Goal: Information Seeking & Learning: Learn about a topic

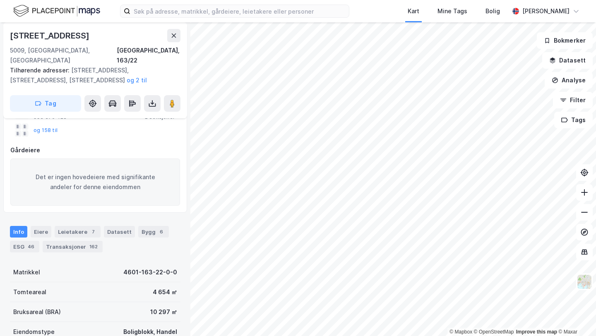
scroll to position [80, 0]
click at [74, 240] on div "Transaksjoner 162" at bounding box center [73, 246] width 60 height 12
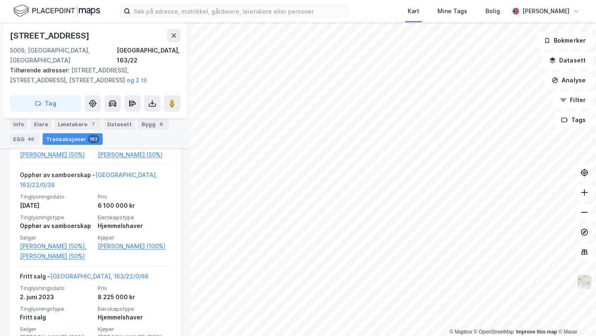
scroll to position [1593, 0]
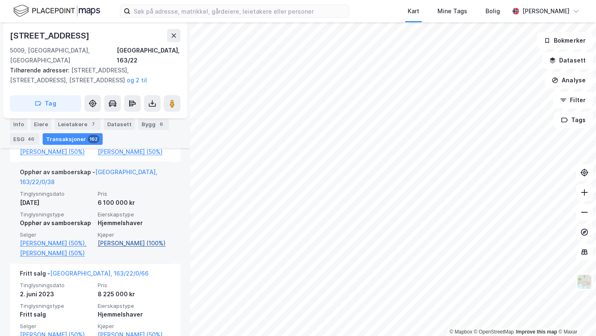
click at [133, 238] on link "Aasen Simon Hatleli (100%)" at bounding box center [134, 243] width 73 height 10
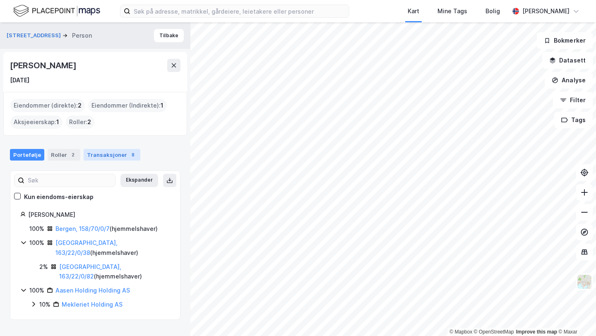
click at [110, 160] on div "Transaksjoner 8" at bounding box center [112, 155] width 57 height 12
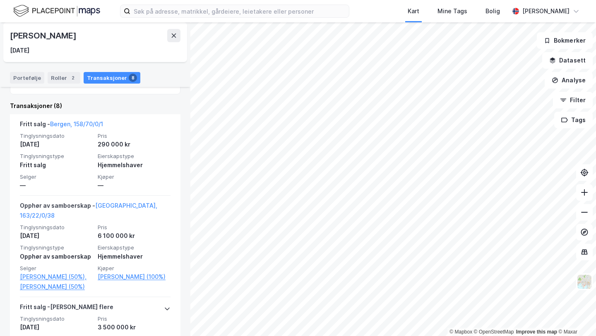
scroll to position [185, 0]
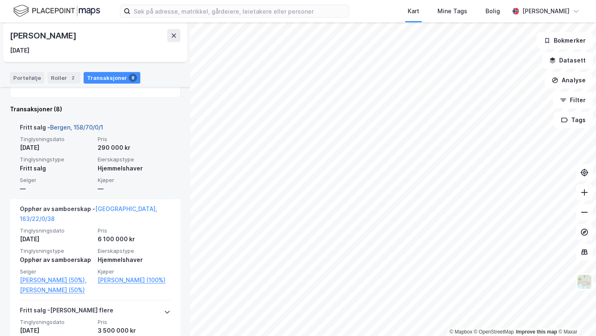
click at [72, 126] on link "Bergen, 158/70/0/1" at bounding box center [76, 127] width 53 height 7
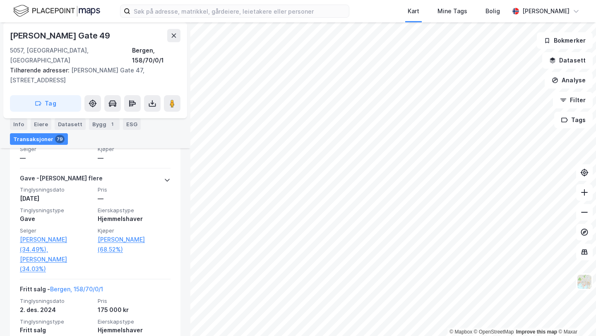
scroll to position [701, 0]
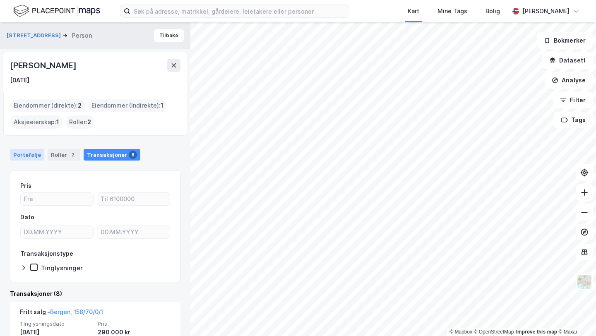
click at [34, 155] on div "Portefølje" at bounding box center [27, 155] width 34 height 12
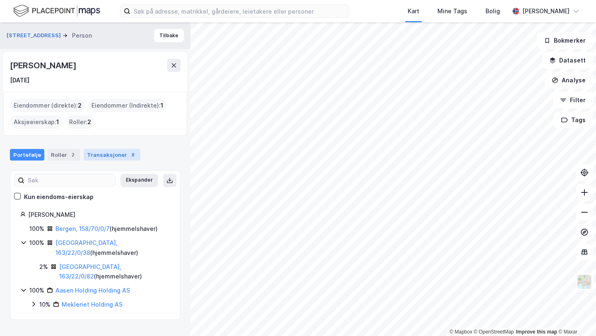
click at [107, 156] on div "Transaksjoner 8" at bounding box center [112, 155] width 57 height 12
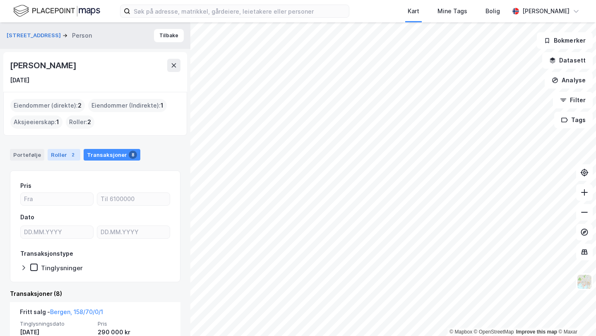
click at [60, 156] on div "Roller 2" at bounding box center [64, 155] width 33 height 12
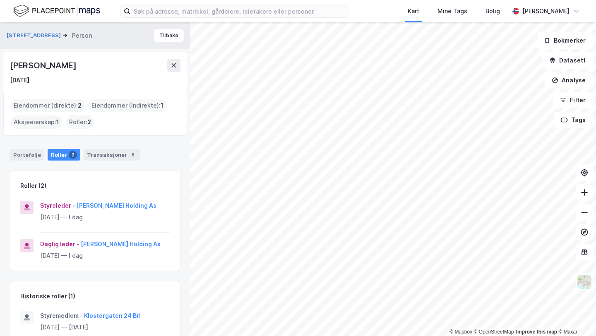
scroll to position [17, 0]
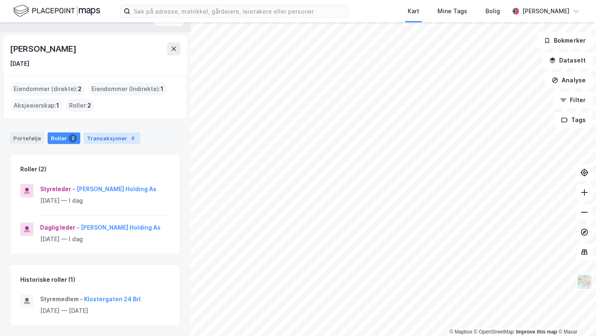
click at [105, 137] on div "Transaksjoner 8" at bounding box center [112, 138] width 57 height 12
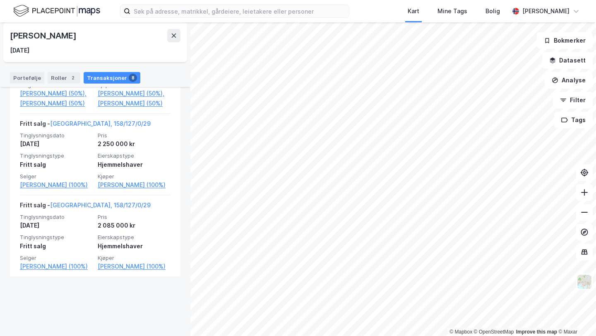
scroll to position [746, 0]
click at [61, 73] on div "Roller 2" at bounding box center [64, 78] width 33 height 12
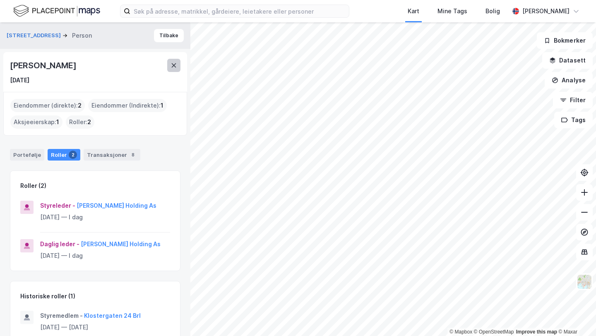
click at [176, 67] on icon at bounding box center [174, 65] width 7 height 7
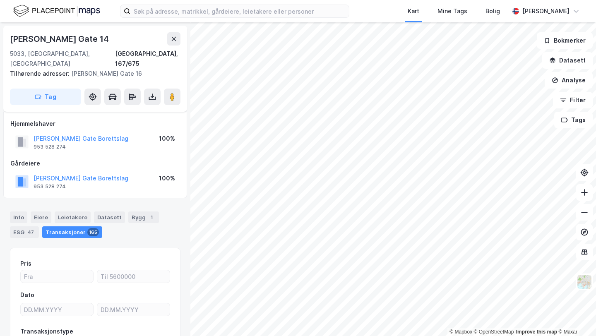
scroll to position [57, 0]
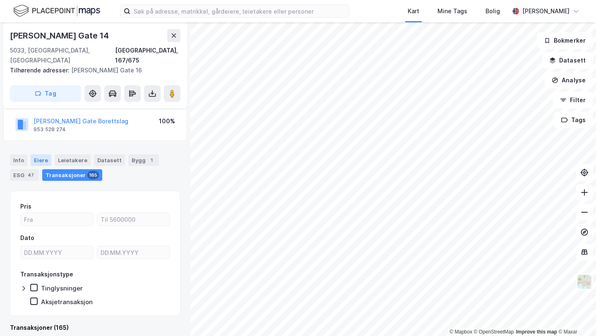
click at [40, 154] on div "Eiere" at bounding box center [41, 160] width 21 height 12
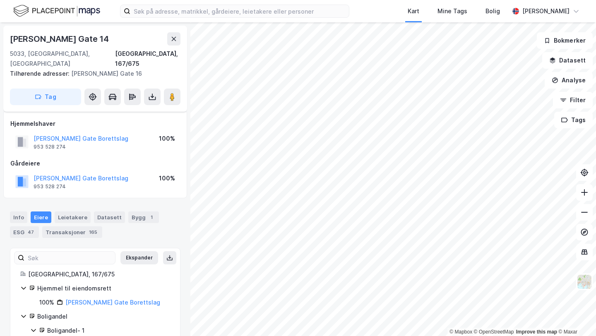
scroll to position [76, 0]
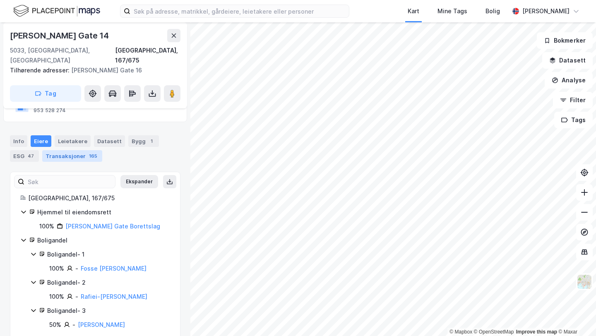
click at [76, 150] on div "Transaksjoner 165" at bounding box center [72, 156] width 60 height 12
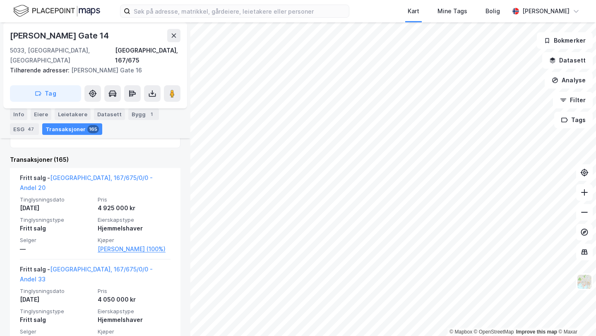
scroll to position [228, 0]
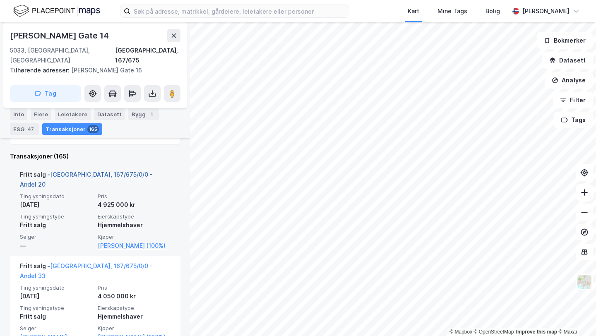
click at [120, 171] on link "Bergen, 167/675/0/0 - Andel 20" at bounding box center [86, 179] width 133 height 17
drag, startPoint x: 152, startPoint y: 164, endPoint x: 127, endPoint y: 163, distance: 25.7
click at [127, 170] on div "Fritt salg - Bergen, 167/675/0/0 - Andel 20" at bounding box center [95, 181] width 151 height 23
click at [128, 171] on link "Bergen, 167/675/0/0 - Andel 20" at bounding box center [86, 179] width 133 height 17
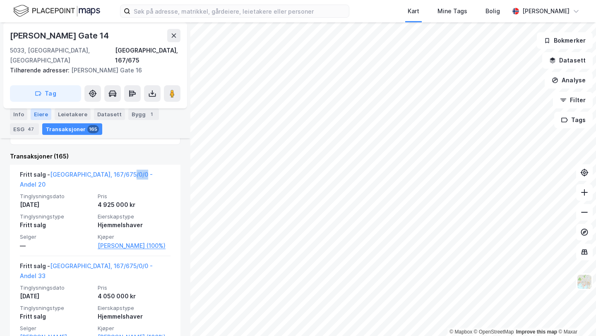
click at [41, 115] on div "Eiere" at bounding box center [41, 114] width 21 height 12
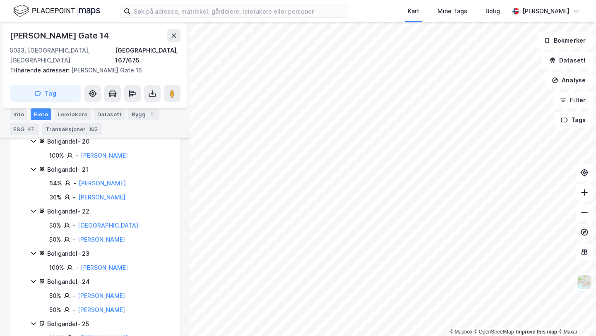
scroll to position [631, 0]
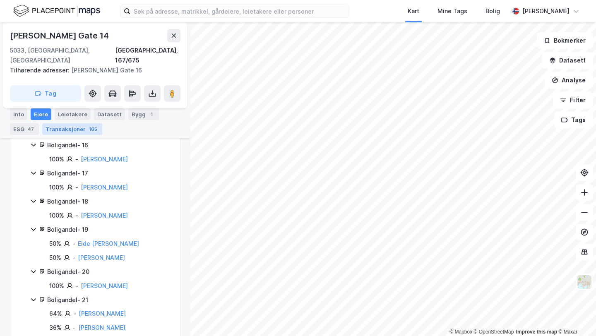
click at [87, 129] on div "165" at bounding box center [93, 129] width 12 height 8
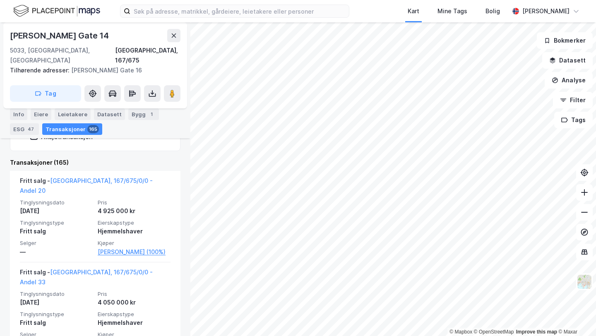
scroll to position [223, 0]
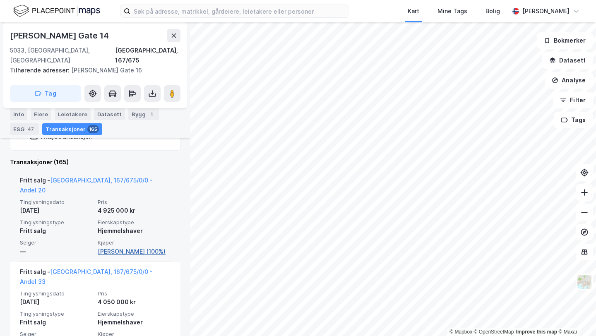
click at [132, 247] on link "Hopland Magnus (100%)" at bounding box center [134, 252] width 73 height 10
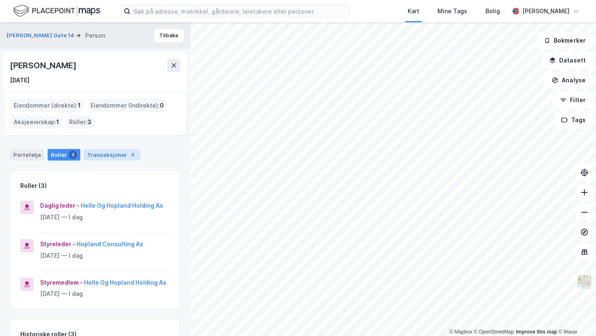
click at [109, 149] on div "Transaksjoner 5" at bounding box center [112, 155] width 57 height 12
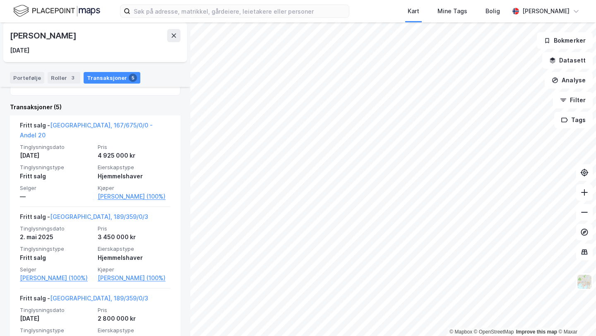
scroll to position [192, 0]
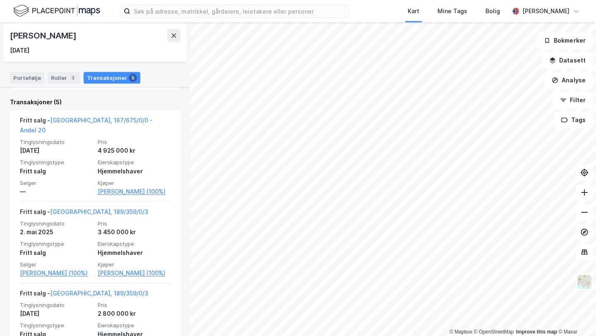
click at [48, 38] on div "Magnus Hopland" at bounding box center [44, 35] width 68 height 13
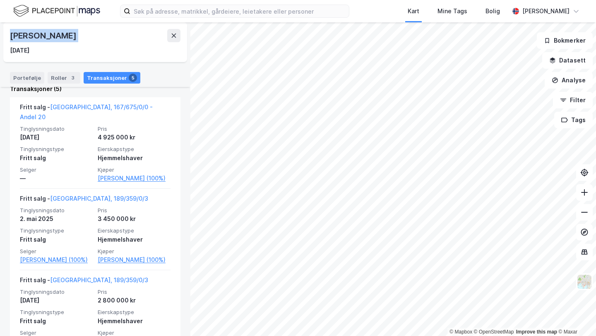
scroll to position [196, 0]
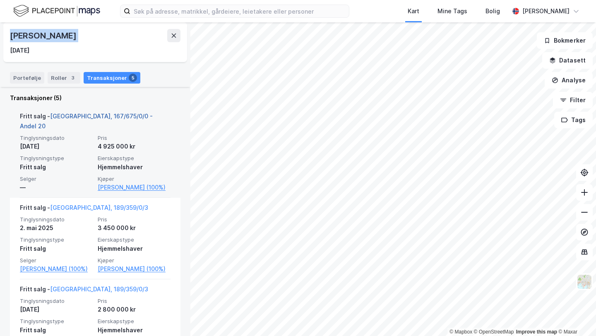
click at [127, 113] on link "Bergen, 167/675/0/0 - Andel 20" at bounding box center [86, 121] width 133 height 17
click at [126, 118] on link "Bergen, 167/675/0/0 - Andel 20" at bounding box center [86, 121] width 133 height 17
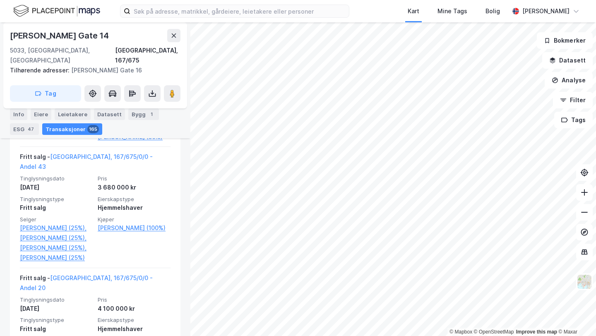
scroll to position [2344, 0]
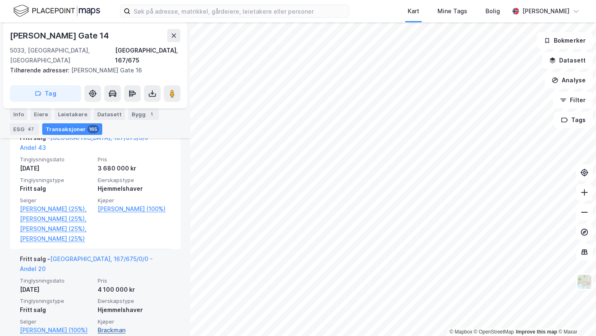
click at [156, 325] on link "Brackman Marius Schjøtt (100%)" at bounding box center [134, 335] width 73 height 20
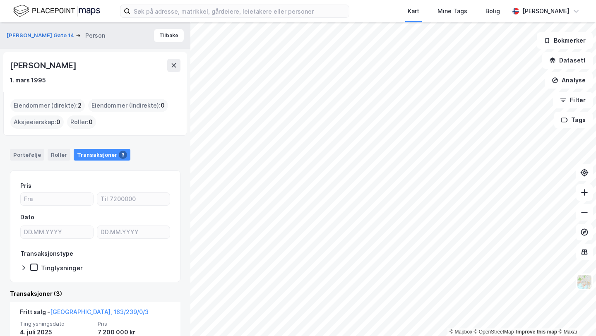
click at [60, 58] on div "Marius Schjøtt Brackman 1. mars 1995" at bounding box center [95, 72] width 184 height 40
click at [62, 61] on div "Marius Schjøtt Brackman" at bounding box center [44, 65] width 68 height 13
copy div "Marius Schjøtt Brackman"
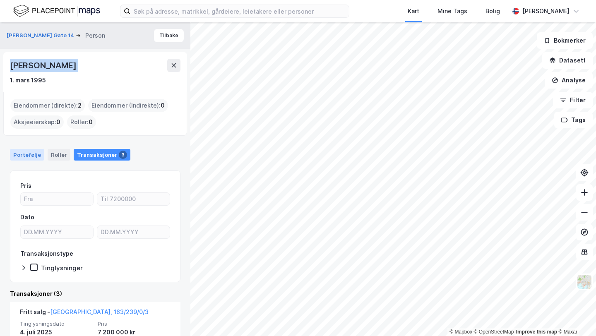
click at [26, 156] on div "Portefølje" at bounding box center [27, 155] width 34 height 12
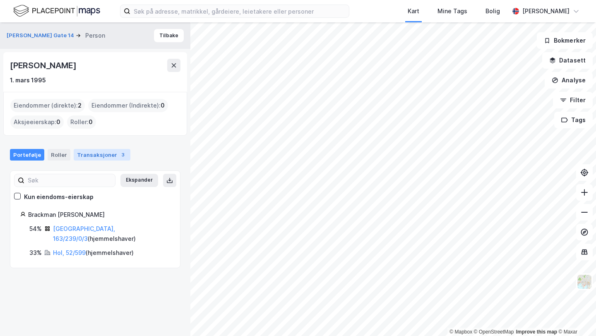
click at [106, 158] on div "Transaksjoner 3" at bounding box center [102, 155] width 57 height 12
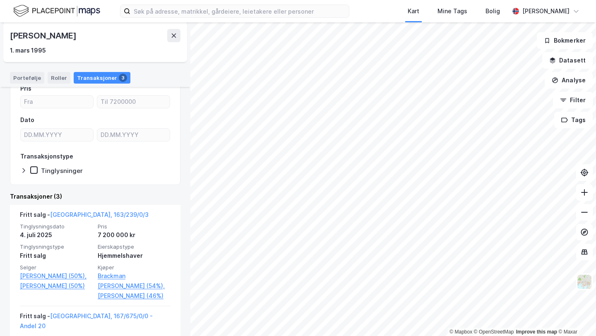
scroll to position [98, 0]
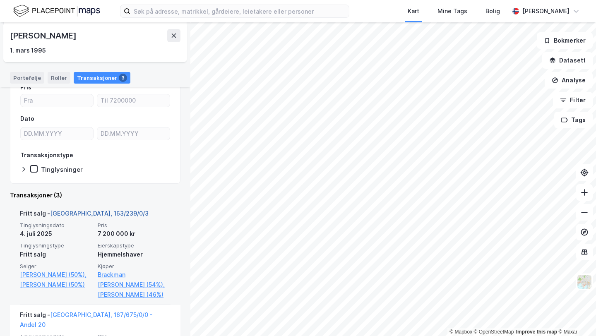
click at [93, 211] on link "Bergen, 163/239/0/3" at bounding box center [99, 213] width 98 height 7
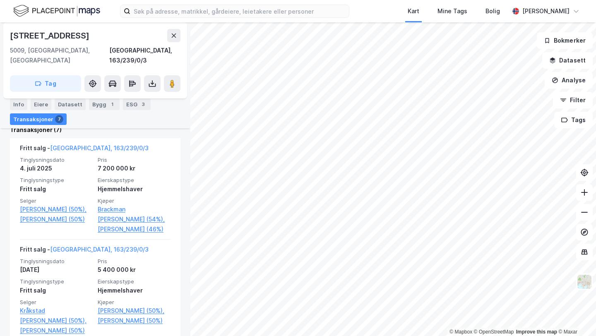
scroll to position [265, 0]
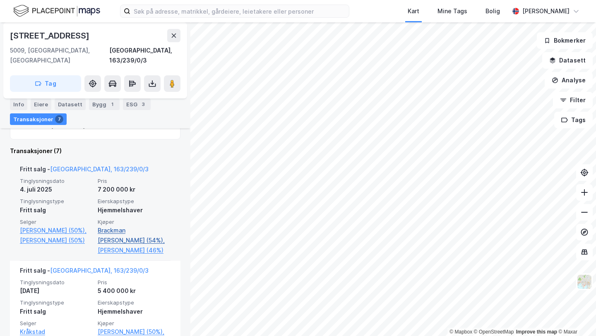
click at [142, 226] on link "Brackman Marius Schjøtt (54%)," at bounding box center [134, 236] width 73 height 20
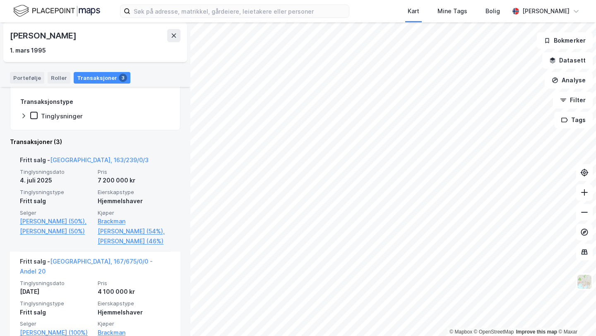
scroll to position [189, 0]
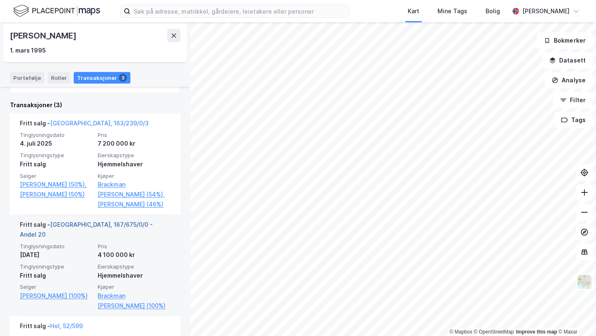
click at [120, 234] on link "Bergen, 167/675/0/0 - Andel 20" at bounding box center [86, 229] width 133 height 17
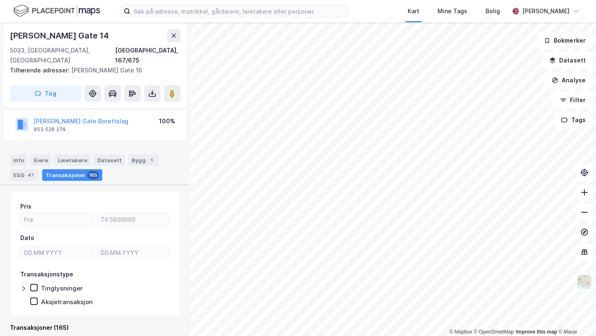
scroll to position [222, 0]
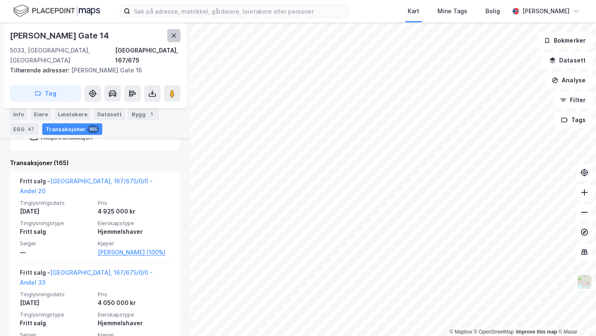
click at [172, 36] on icon at bounding box center [174, 35] width 7 height 7
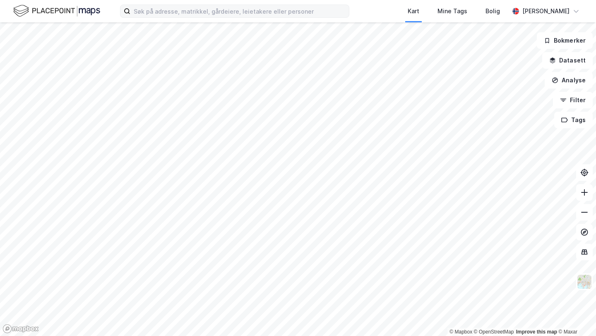
click at [120, 4] on div "Kart Mine Tags Bolig Henrik Milde © Mapbox © OpenStreetMap Improve this map © M…" at bounding box center [298, 168] width 596 height 336
click at [67, 14] on div "Kart Mine Tags Bolig Henrik Milde © Mapbox © OpenStreetMap Improve this map © M…" at bounding box center [298, 168] width 596 height 336
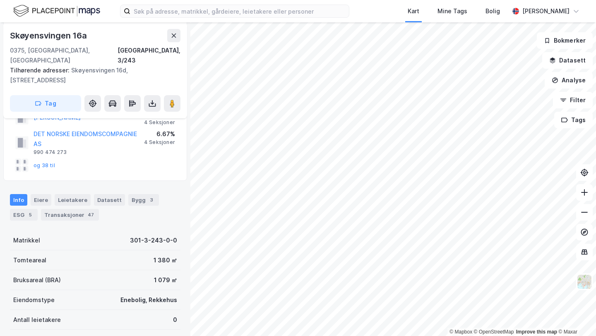
scroll to position [146, 0]
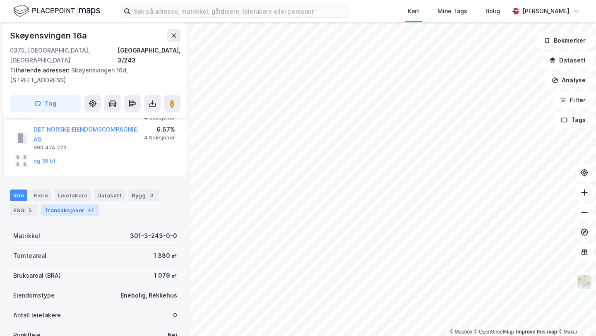
click at [78, 204] on div "Transaksjoner 47" at bounding box center [70, 210] width 58 height 12
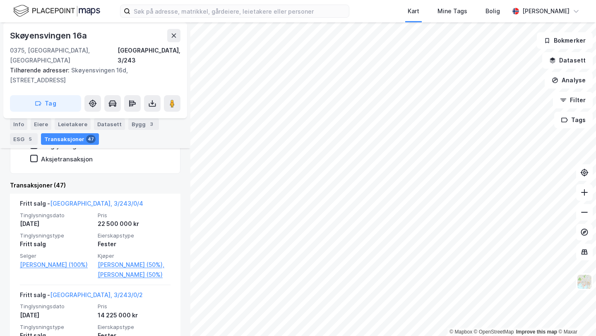
scroll to position [329, 0]
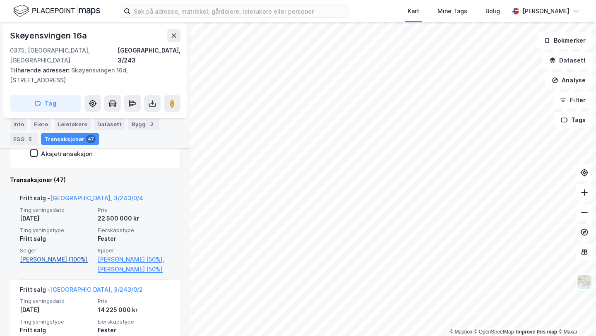
click at [57, 255] on link "[PERSON_NAME] (100%)" at bounding box center [56, 260] width 73 height 10
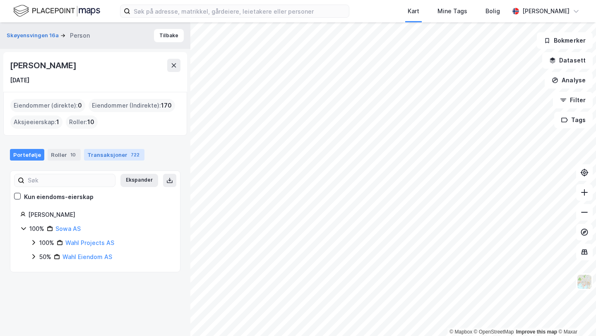
click at [91, 158] on div "Transaksjoner 722" at bounding box center [114, 155] width 60 height 12
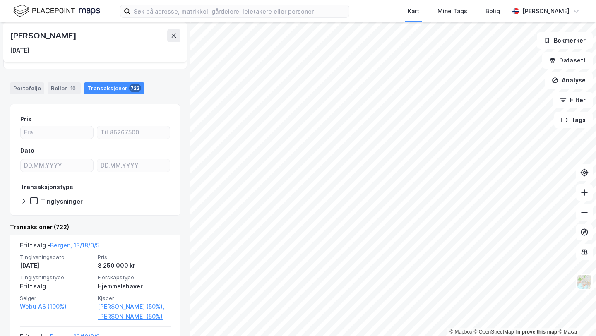
scroll to position [65, 0]
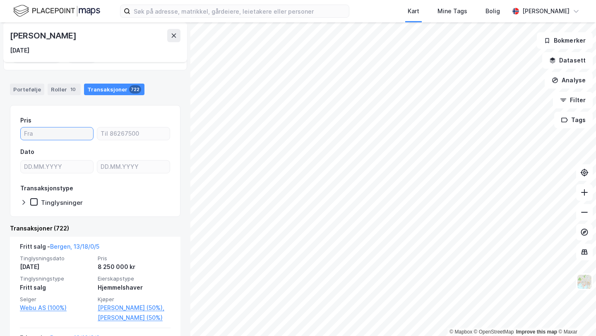
click at [70, 138] on input "number" at bounding box center [57, 133] width 72 height 12
type input "10000000"
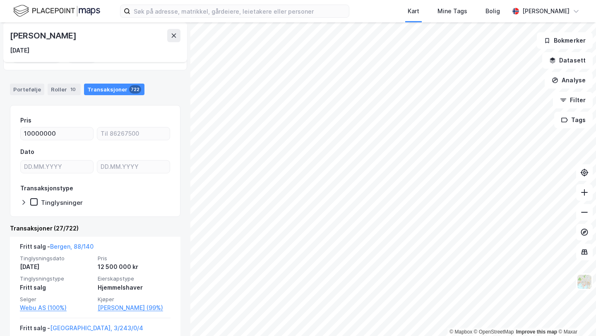
click at [6, 229] on div "Skøyensvingen 16a Person Tilbake Sebastian Opavska Wahl 17. mars 1989 Eiendomme…" at bounding box center [95, 179] width 190 height 314
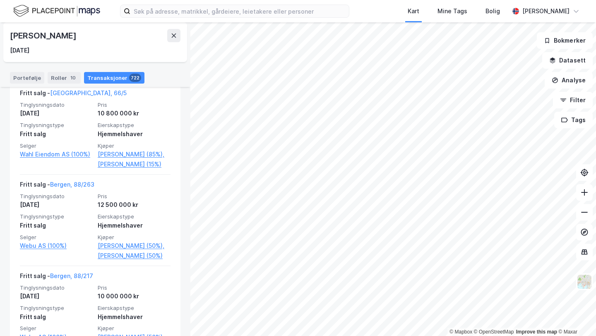
scroll to position [614, 0]
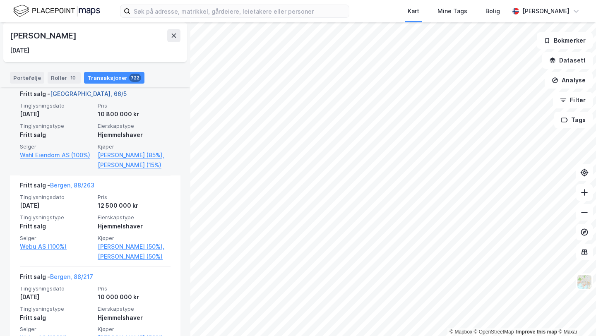
click at [76, 97] on link "[GEOGRAPHIC_DATA], 66/5" at bounding box center [88, 93] width 77 height 7
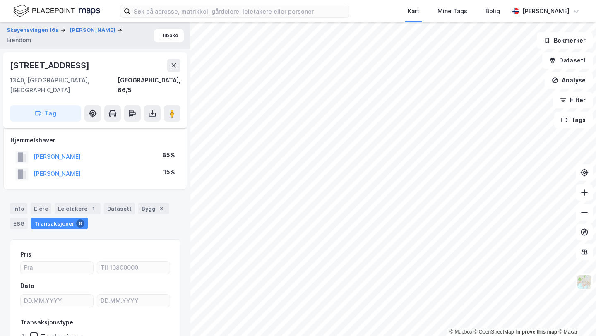
scroll to position [48, 0]
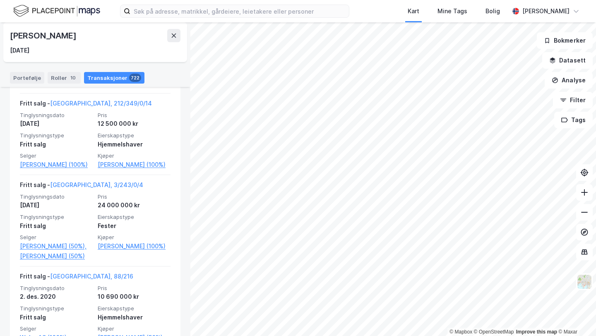
scroll to position [990, 0]
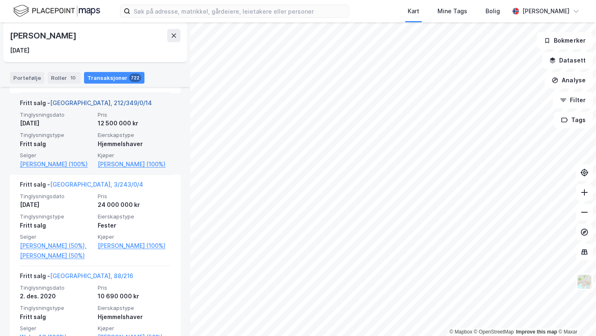
click at [95, 106] on link "[GEOGRAPHIC_DATA], 212/349/0/14" at bounding box center [101, 102] width 102 height 7
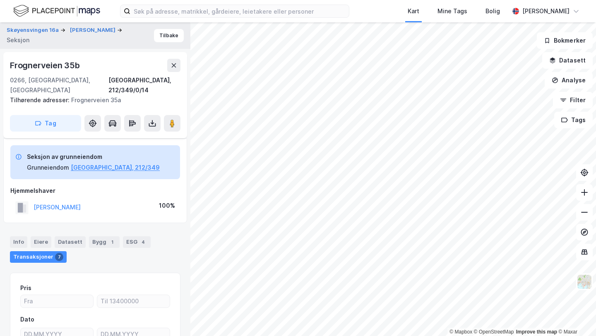
scroll to position [48, 0]
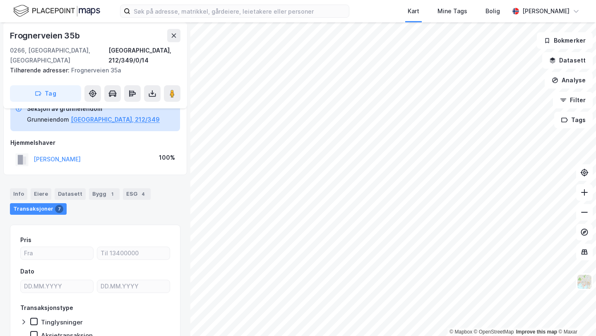
click at [47, 44] on div "Frognerveien 35b 0266, Oslo, Oslo Oslo, 212/349/0/14" at bounding box center [95, 47] width 171 height 36
click at [43, 37] on div "Frognerveien 35b" at bounding box center [46, 35] width 72 height 13
copy div "Frognerveien 35b"
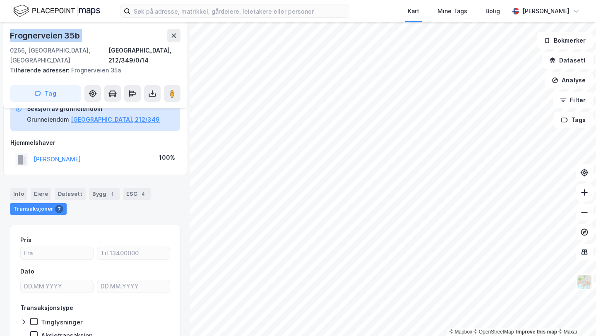
scroll to position [0, 0]
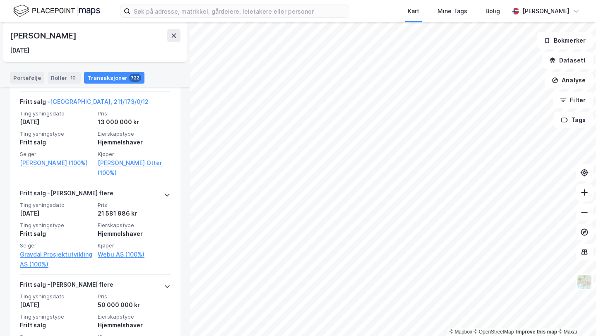
scroll to position [1599, 0]
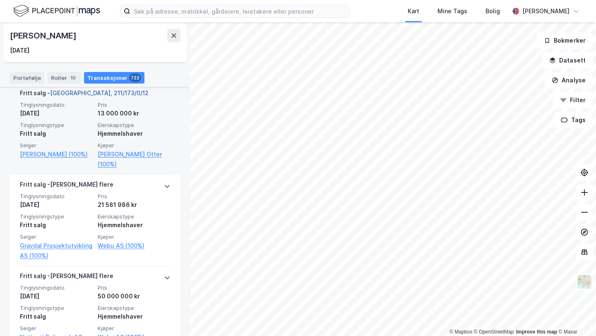
click at [89, 96] on link "[GEOGRAPHIC_DATA], 211/173/0/12" at bounding box center [99, 92] width 98 height 7
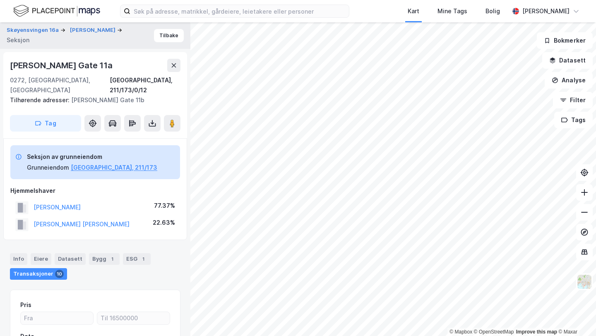
scroll to position [11, 0]
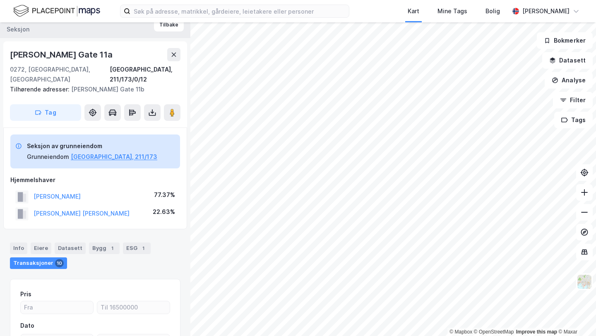
click at [50, 56] on div "[PERSON_NAME] Gate 11a" at bounding box center [62, 54] width 104 height 13
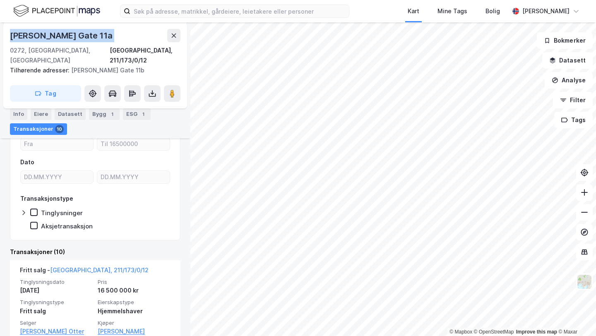
scroll to position [176, 0]
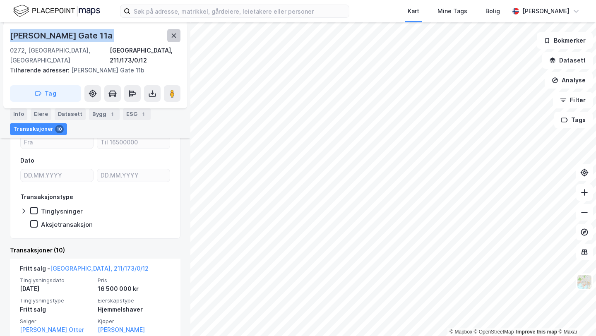
click at [173, 38] on icon at bounding box center [174, 35] width 7 height 7
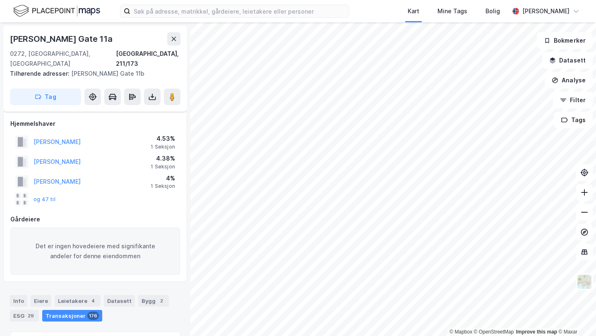
scroll to position [141, 0]
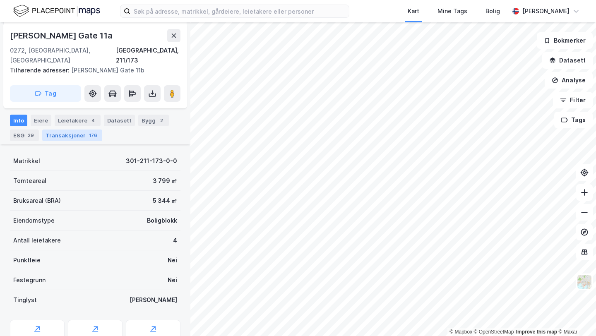
click at [87, 131] on div "176" at bounding box center [93, 135] width 12 height 8
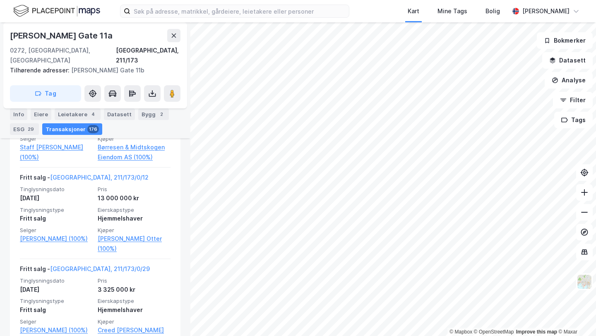
scroll to position [2898, 0]
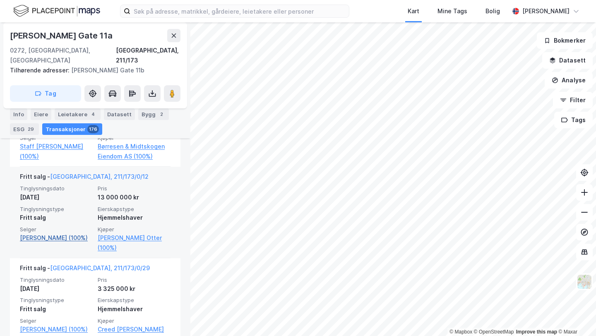
click at [77, 233] on link "[PERSON_NAME] (100%)" at bounding box center [56, 238] width 73 height 10
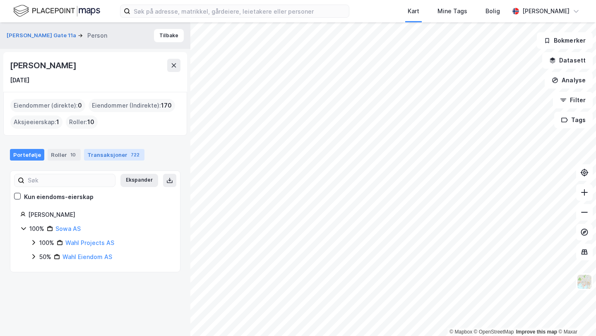
click at [100, 159] on div "Transaksjoner 722" at bounding box center [114, 155] width 60 height 12
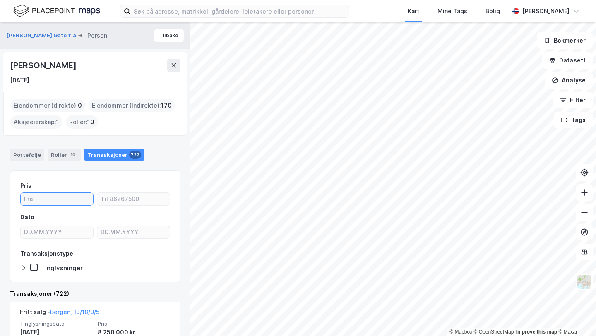
click at [40, 197] on input "number" at bounding box center [57, 199] width 72 height 12
type input "10000000"
click at [175, 218] on div "Pris 10000000 Dato Transaksjonstype Tinglysninger" at bounding box center [95, 227] width 171 height 112
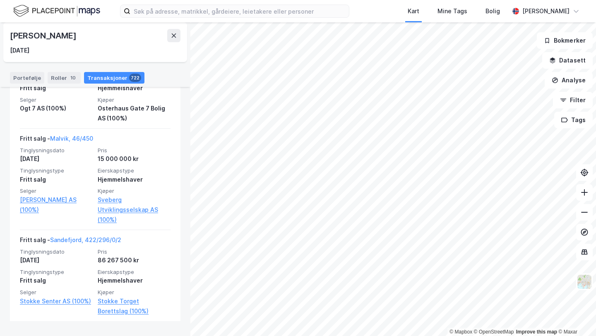
scroll to position [2584, 0]
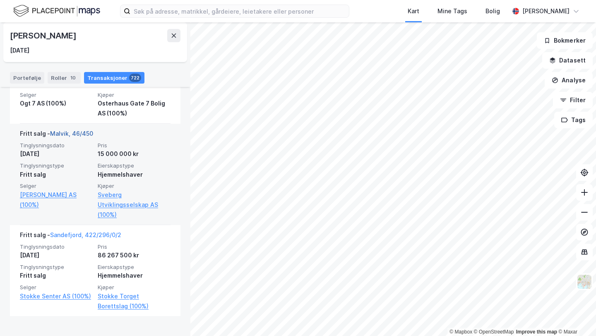
click at [84, 137] on link "Malvik, 46/450" at bounding box center [71, 133] width 43 height 7
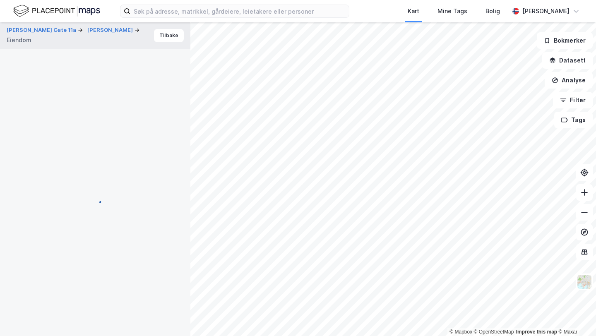
scroll to position [103, 0]
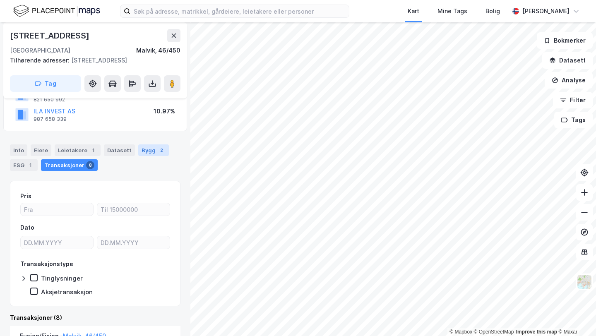
click at [145, 152] on div "Bygg 2" at bounding box center [153, 150] width 31 height 12
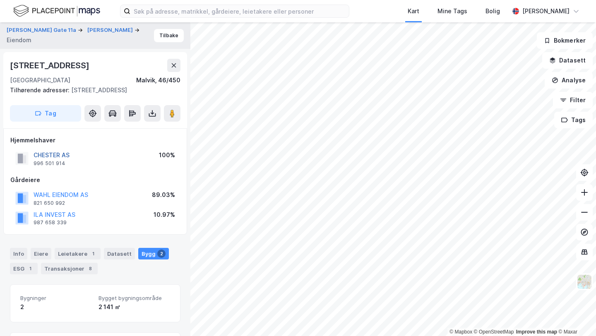
click at [0, 0] on button "CHESTER AS" at bounding box center [0, 0] width 0 height 0
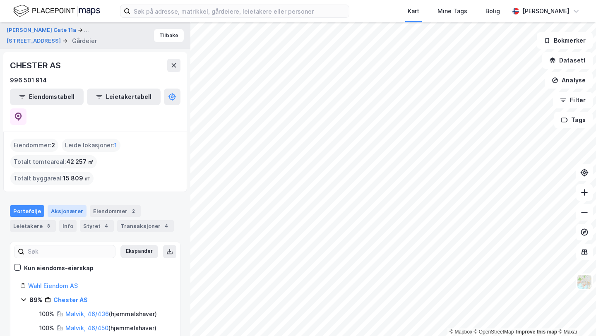
click at [63, 205] on div "Aksjonærer" at bounding box center [67, 211] width 39 height 12
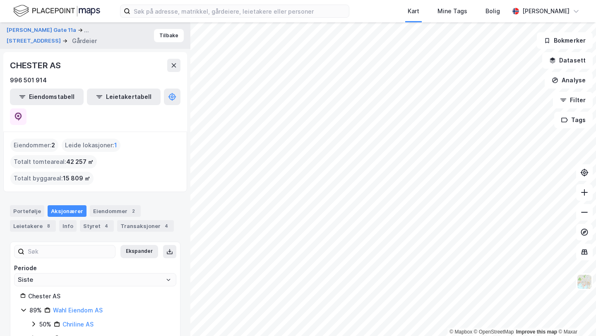
scroll to position [33, 0]
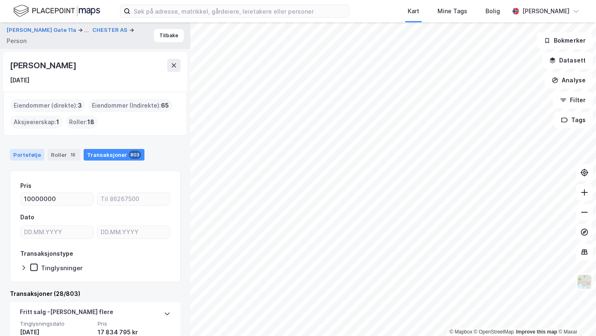
click at [26, 154] on div "Portefølje" at bounding box center [27, 155] width 34 height 12
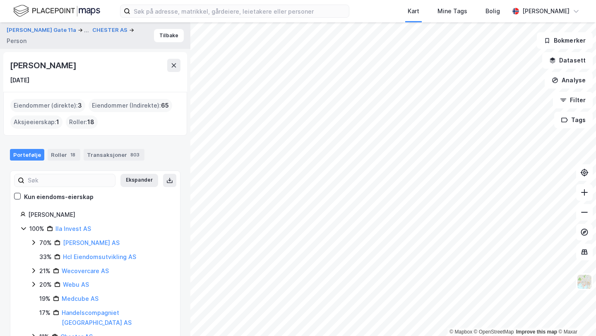
scroll to position [72, 0]
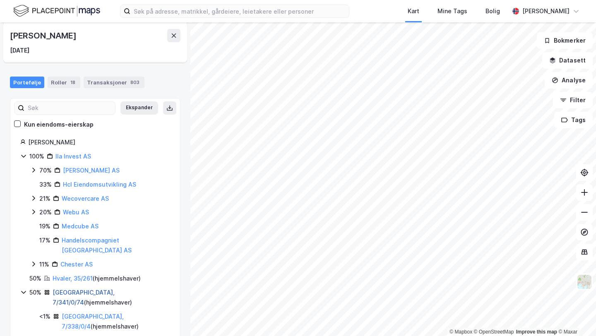
click at [73, 289] on link "[GEOGRAPHIC_DATA], 7/341/0/74" at bounding box center [84, 297] width 62 height 17
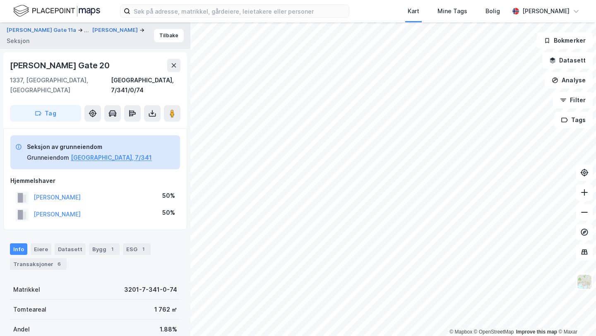
scroll to position [2, 0]
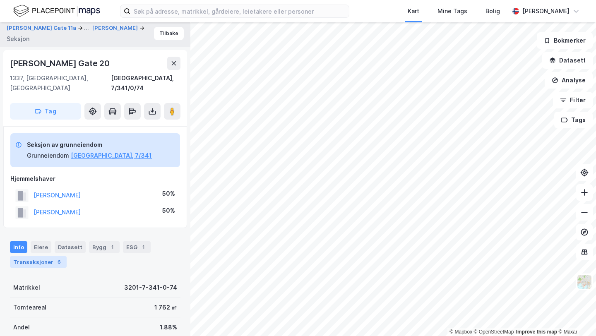
click at [50, 256] on div "Transaksjoner 6" at bounding box center [38, 262] width 57 height 12
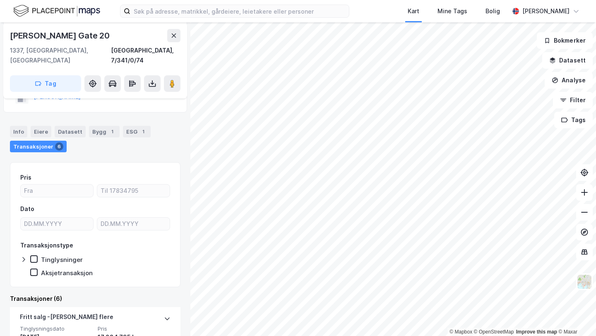
scroll to position [117, 0]
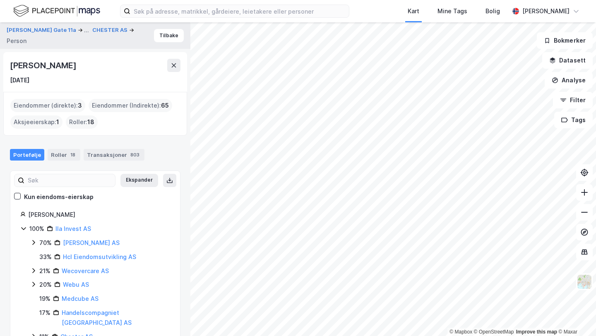
scroll to position [72, 0]
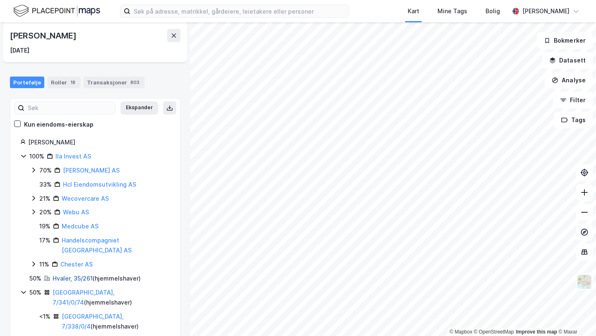
click at [76, 275] on link "Hvaler, 35/261" at bounding box center [73, 278] width 40 height 7
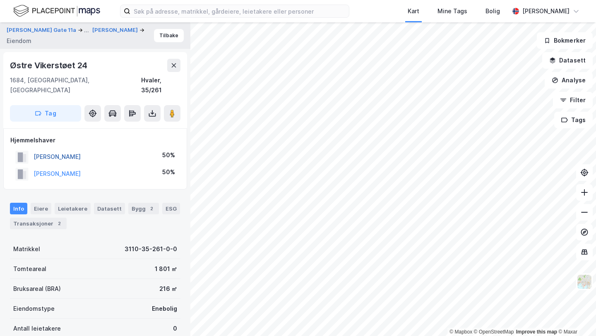
click at [0, 0] on button "[PERSON_NAME]" at bounding box center [0, 0] width 0 height 0
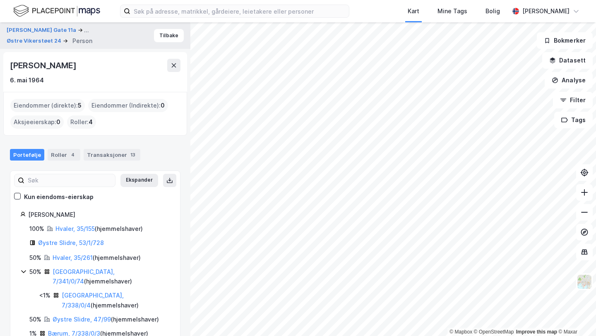
scroll to position [3, 0]
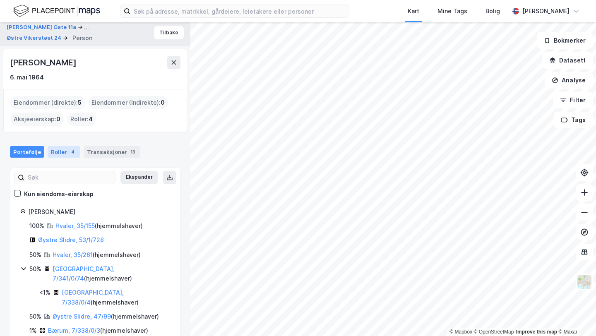
click at [62, 147] on div "Roller 4" at bounding box center [64, 152] width 33 height 12
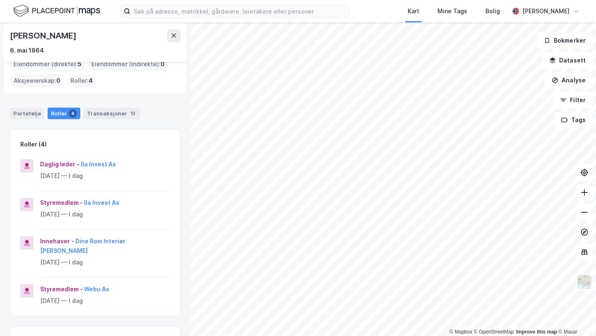
scroll to position [52, 0]
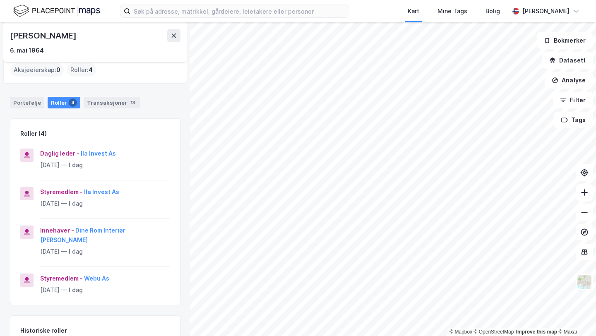
click at [106, 158] on div "Daglig leder - Ila Invest As" at bounding box center [105, 154] width 130 height 10
click at [0, 0] on button "Ila Invest As" at bounding box center [0, 0] width 0 height 0
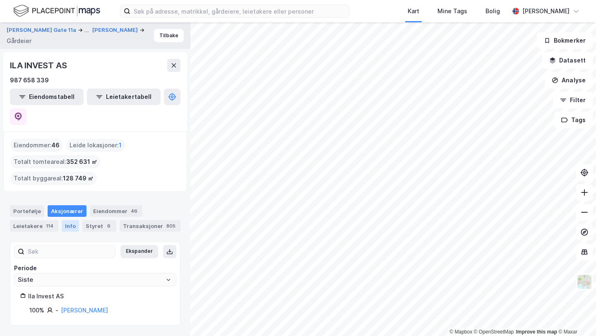
click at [65, 220] on div "Info" at bounding box center [70, 226] width 17 height 12
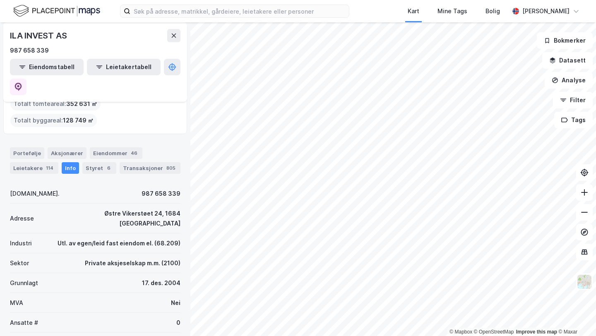
scroll to position [60, 0]
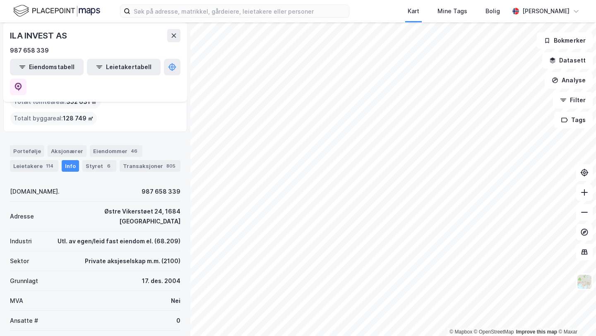
click at [112, 145] on div "Portefølje Aksjonærer Eiendommer 46 Leietakere 114 Info Styret 6 Transaksjoner …" at bounding box center [95, 158] width 171 height 26
click at [105, 162] on div "6" at bounding box center [109, 166] width 8 height 8
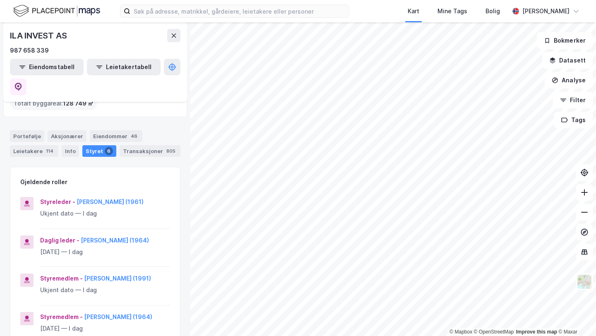
scroll to position [72, 0]
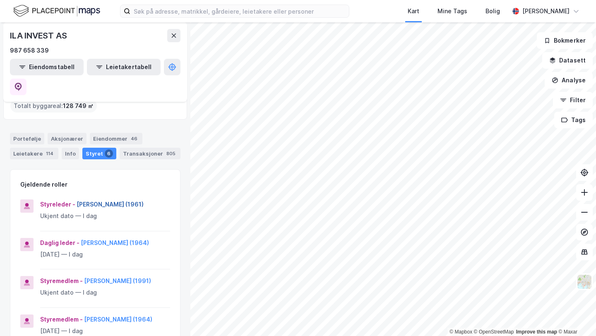
click at [0, 0] on button "[PERSON_NAME] (1961)" at bounding box center [0, 0] width 0 height 0
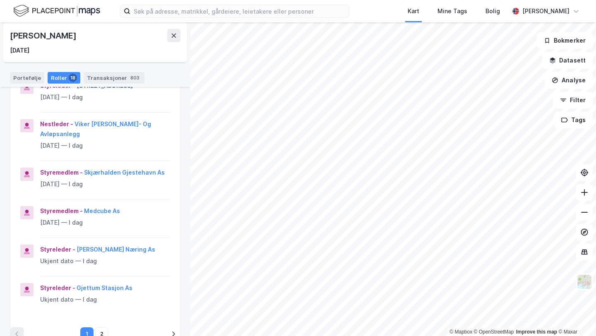
scroll to position [274, 0]
click at [102, 327] on button "2" at bounding box center [101, 333] width 13 height 13
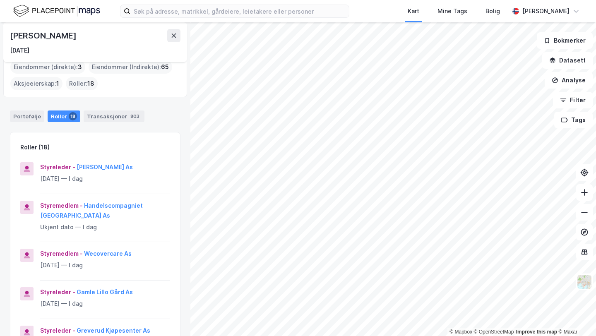
scroll to position [38, 0]
click at [0, 0] on button "[PERSON_NAME] As" at bounding box center [0, 0] width 0 height 0
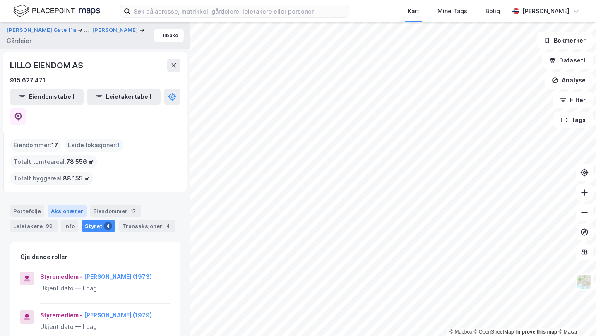
click at [59, 205] on div "Aksjonærer" at bounding box center [67, 211] width 39 height 12
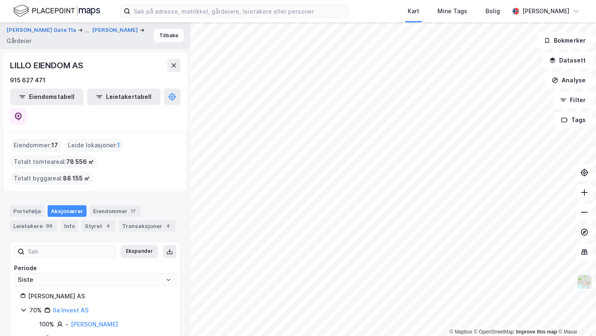
scroll to position [5, 0]
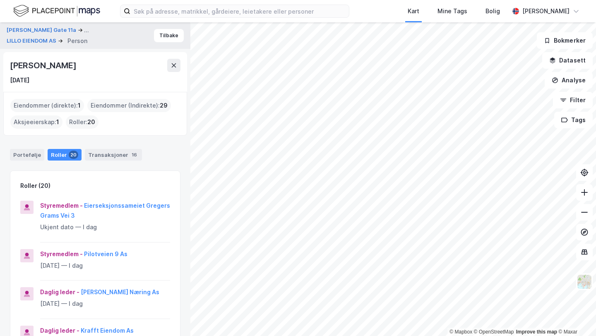
click at [78, 67] on div "[PERSON_NAME]" at bounding box center [44, 65] width 68 height 13
click at [177, 70] on button at bounding box center [173, 65] width 13 height 13
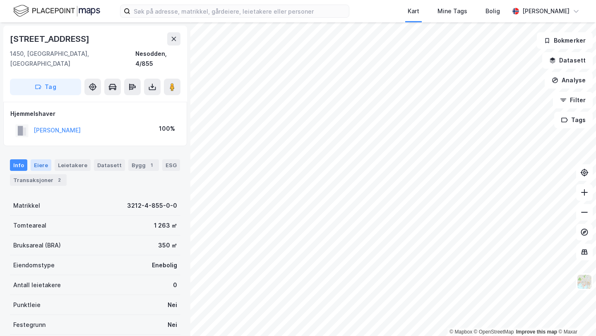
click at [46, 159] on div "Eiere" at bounding box center [41, 165] width 21 height 12
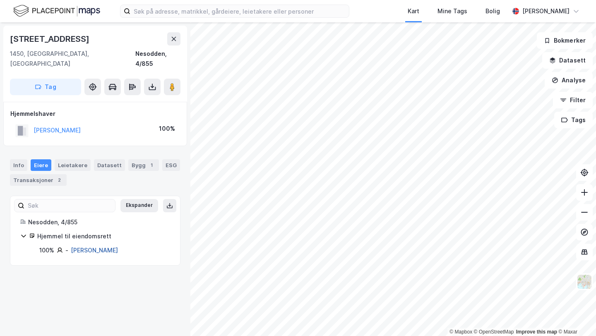
click at [92, 247] on link "[PERSON_NAME]" at bounding box center [94, 250] width 47 height 7
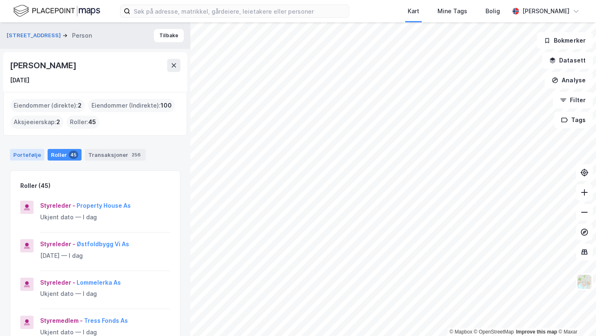
click at [22, 153] on div "Portefølje" at bounding box center [27, 155] width 34 height 12
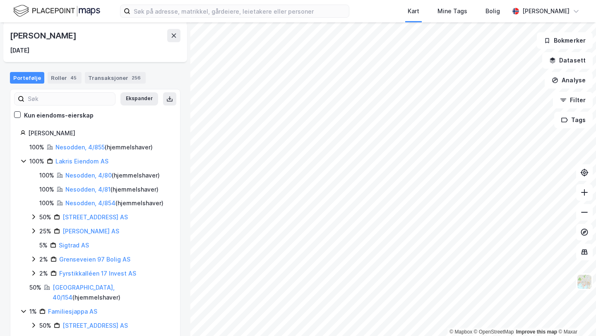
scroll to position [86, 0]
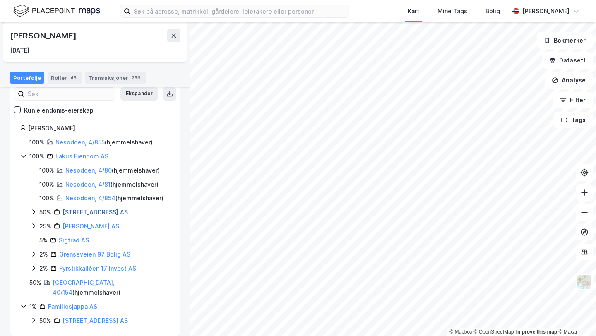
click at [79, 211] on link "[STREET_ADDRESS] AS" at bounding box center [94, 212] width 65 height 7
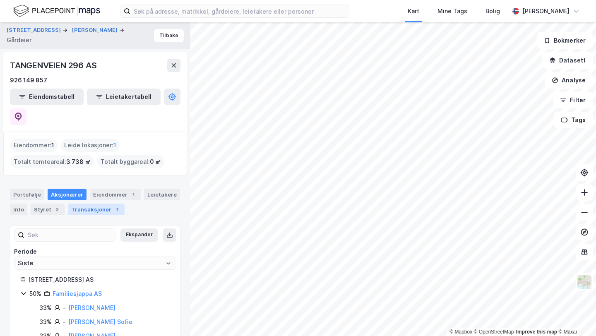
scroll to position [47, 0]
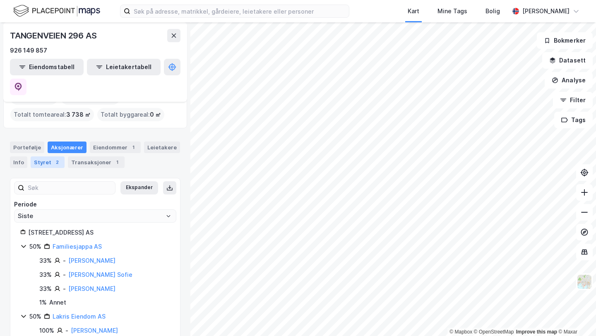
click at [32, 156] on div "Styret 2" at bounding box center [48, 162] width 34 height 12
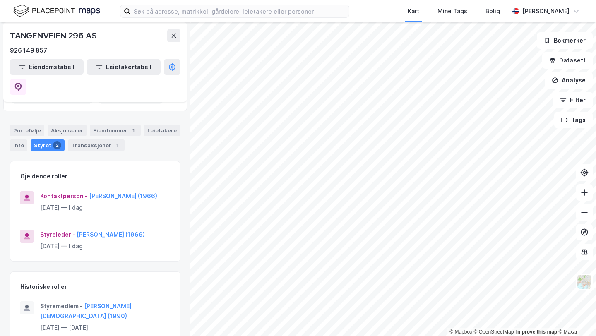
scroll to position [70, 0]
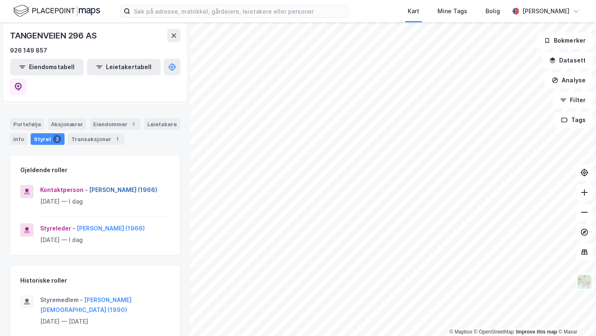
click at [0, 0] on button "[PERSON_NAME] (1966)" at bounding box center [0, 0] width 0 height 0
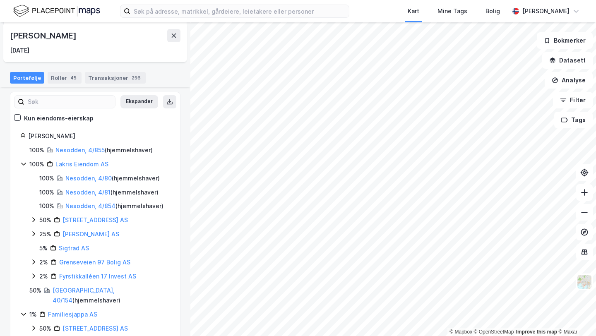
scroll to position [86, 0]
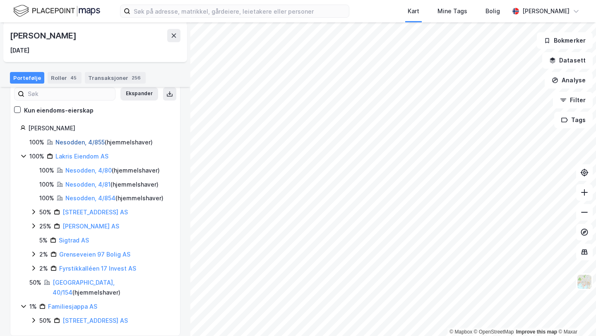
click at [75, 140] on link "Nesodden, 4/855" at bounding box center [79, 142] width 49 height 7
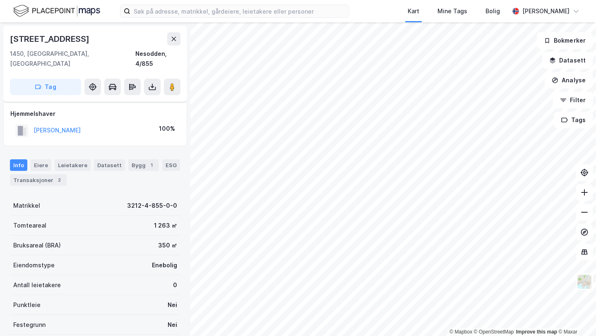
scroll to position [5, 0]
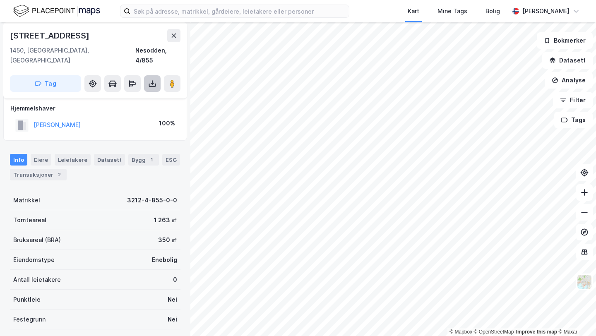
click at [154, 79] on icon at bounding box center [152, 83] width 8 height 8
click at [129, 97] on div "Last ned grunnbok" at bounding box center [111, 100] width 48 height 7
click at [0, 0] on button "[PERSON_NAME]" at bounding box center [0, 0] width 0 height 0
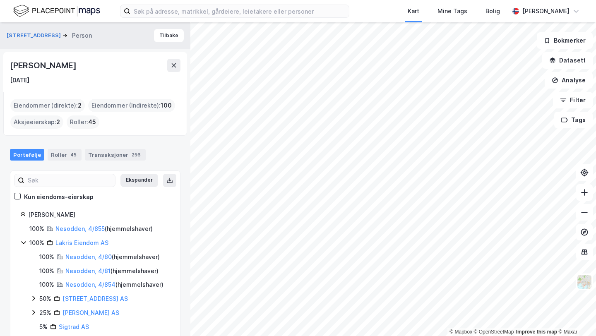
scroll to position [86, 0]
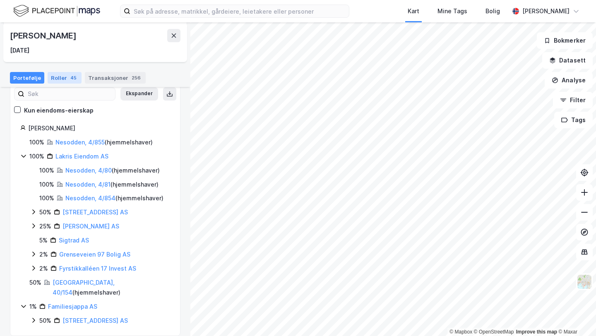
click at [71, 75] on div "45" at bounding box center [74, 78] width 10 height 8
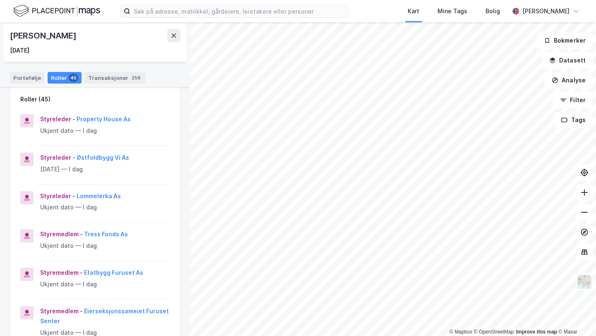
click at [98, 84] on div "Portefølje Roller 45 Transaksjoner 256" at bounding box center [95, 74] width 190 height 25
click at [96, 83] on div "Transaksjoner 256" at bounding box center [115, 78] width 61 height 12
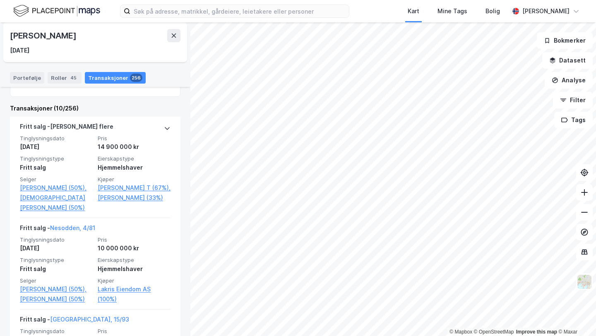
scroll to position [187, 0]
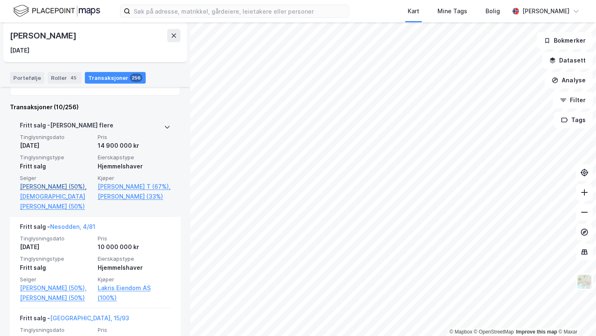
click at [59, 187] on link "[PERSON_NAME] (50%)," at bounding box center [56, 187] width 73 height 10
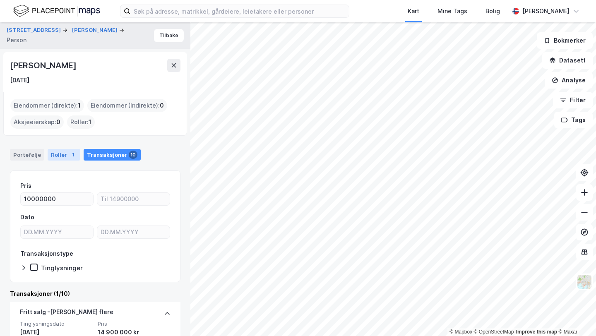
click at [69, 153] on div "1" at bounding box center [73, 155] width 8 height 8
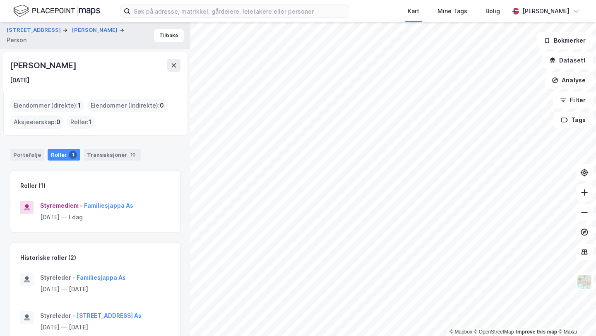
scroll to position [17, 0]
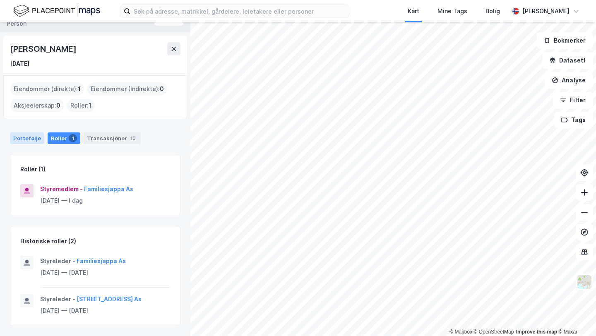
click at [33, 133] on div "Portefølje" at bounding box center [27, 138] width 34 height 12
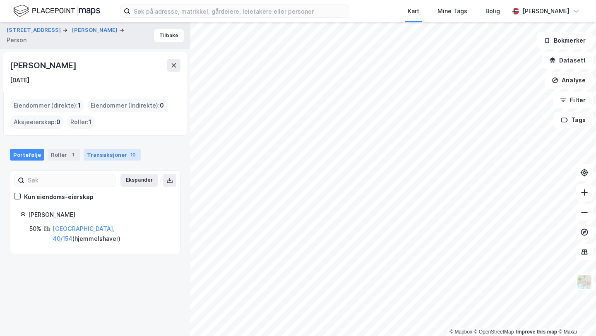
click at [117, 157] on div "Transaksjoner 10" at bounding box center [112, 155] width 57 height 12
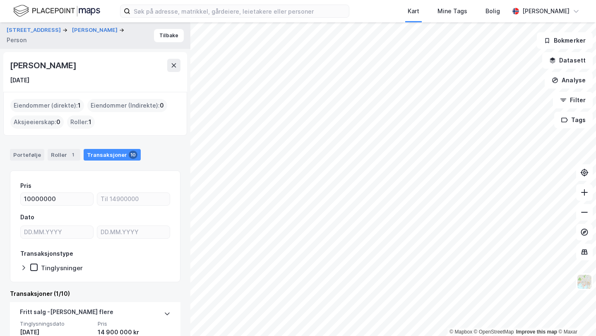
scroll to position [87, 0]
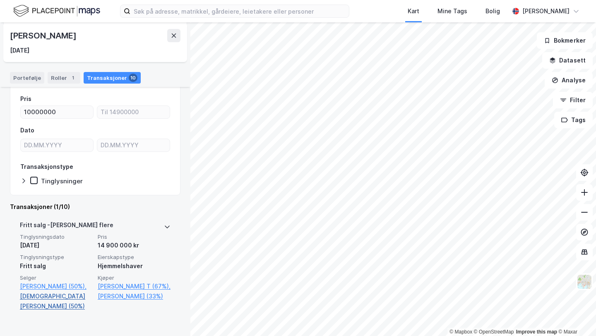
click at [62, 292] on link "[DEMOGRAPHIC_DATA][PERSON_NAME] (50%)" at bounding box center [56, 301] width 73 height 20
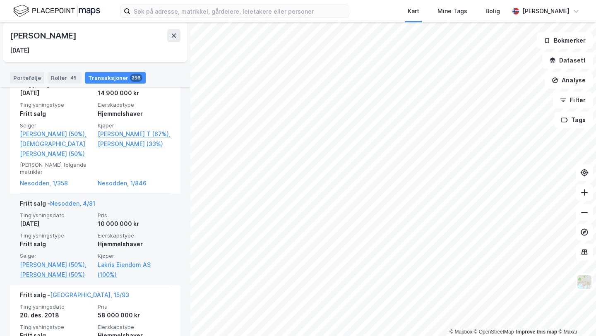
scroll to position [288, 0]
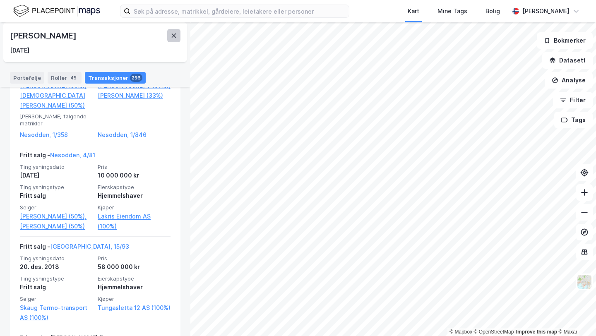
click at [171, 35] on icon at bounding box center [174, 35] width 7 height 7
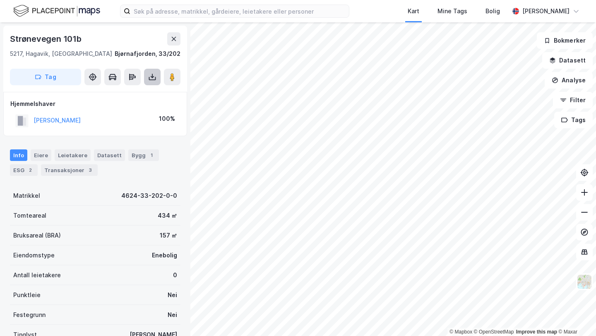
click at [151, 74] on icon at bounding box center [152, 77] width 8 height 8
click at [152, 88] on div "Last ned grunnbok" at bounding box center [116, 93] width 88 height 13
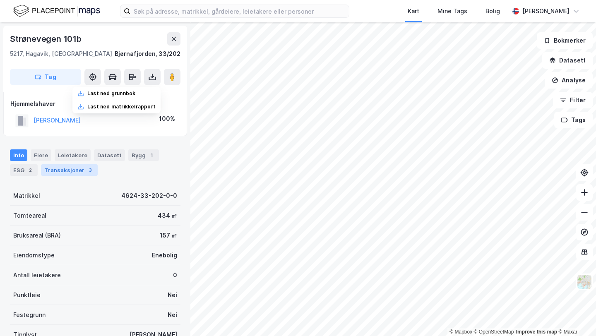
click at [79, 167] on div "Transaksjoner 3" at bounding box center [69, 170] width 57 height 12
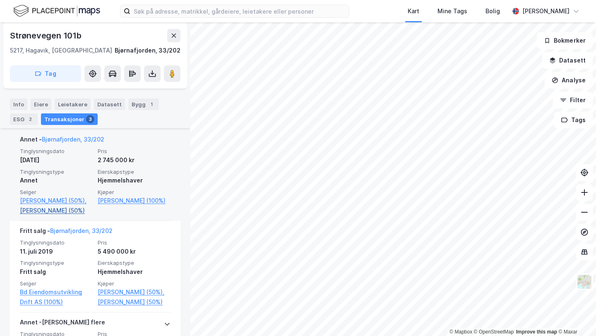
scroll to position [202, 0]
click at [47, 199] on link "Milde Helge (50%)," at bounding box center [56, 200] width 73 height 10
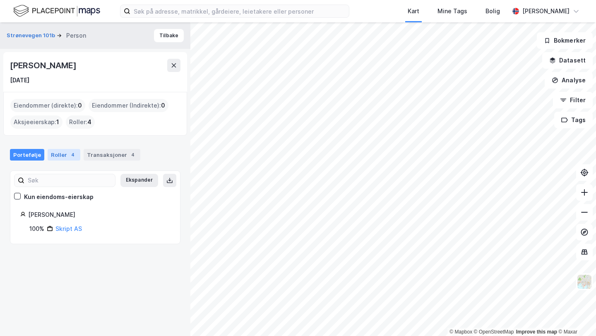
click at [56, 150] on div "Roller 4" at bounding box center [64, 155] width 33 height 12
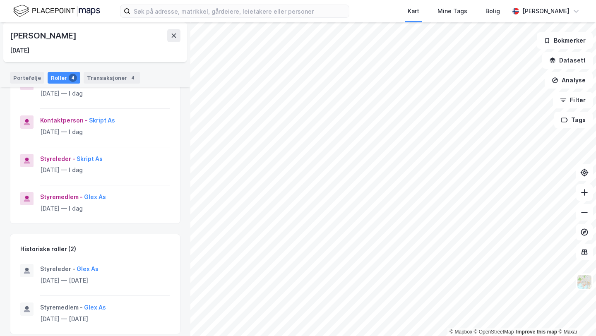
scroll to position [132, 0]
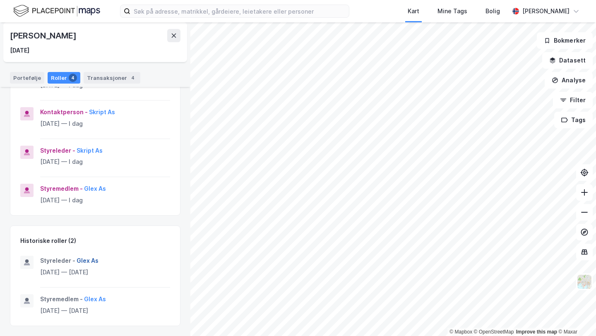
click at [0, 0] on button "Glex As" at bounding box center [0, 0] width 0 height 0
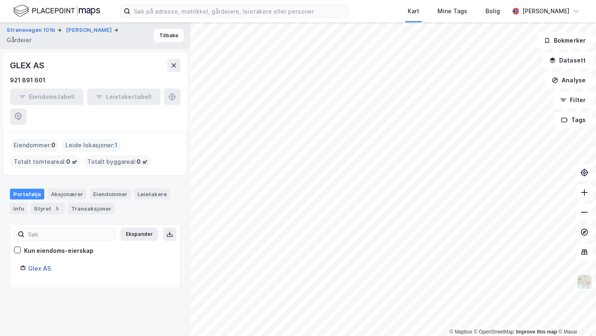
click at [36, 265] on link "Glex AS" at bounding box center [39, 268] width 23 height 7
click at [22, 61] on div "GLEX AS" at bounding box center [28, 65] width 36 height 13
